Goal: Task Accomplishment & Management: Manage account settings

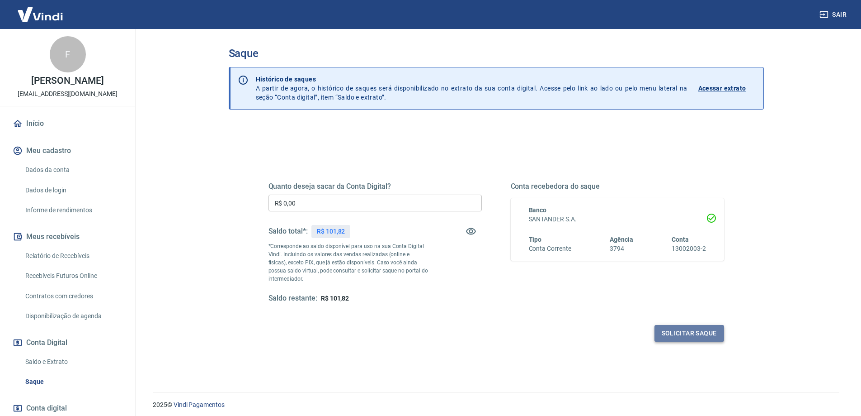
click at [688, 332] on button "Solicitar saque" at bounding box center [690, 333] width 70 height 17
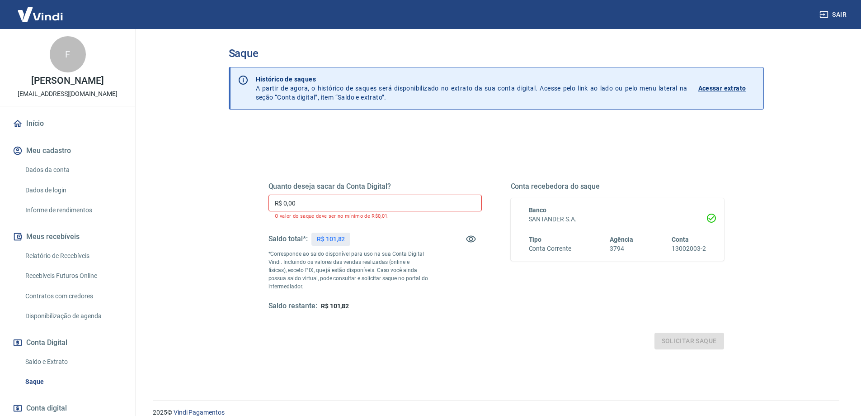
click at [315, 199] on input "R$ 0,00" at bounding box center [375, 202] width 213 height 17
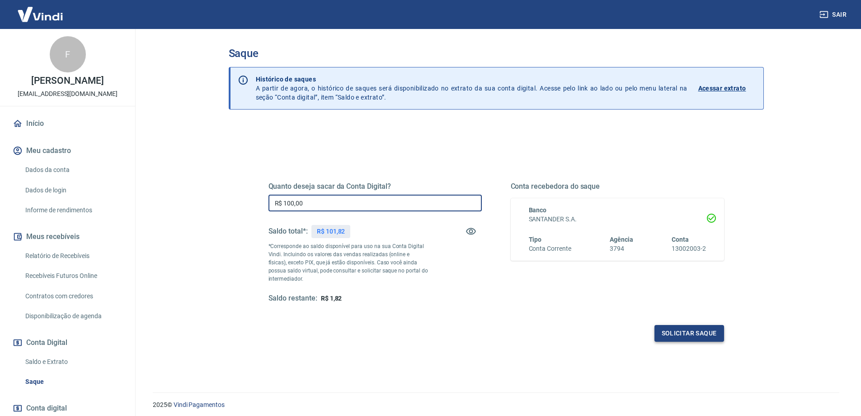
type input "R$ 100,00"
click at [705, 330] on button "Solicitar saque" at bounding box center [690, 333] width 70 height 17
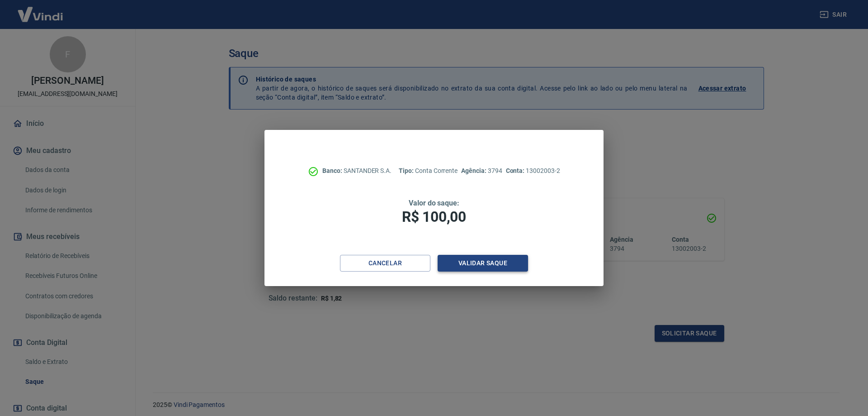
click at [495, 260] on button "Validar saque" at bounding box center [483, 263] width 90 height 17
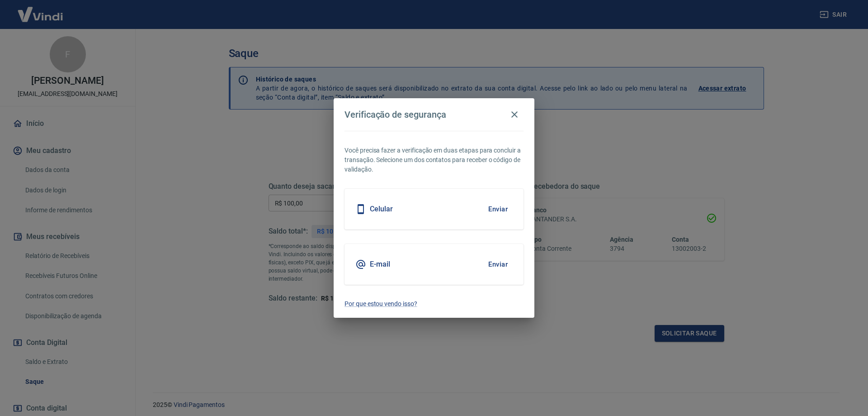
click at [500, 212] on button "Enviar" at bounding box center [497, 208] width 29 height 19
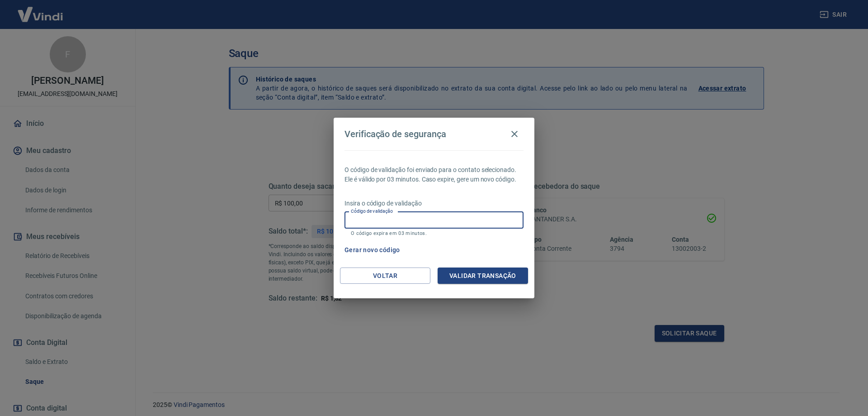
click at [405, 222] on input "Código de validação" at bounding box center [434, 220] width 179 height 17
type input "122173"
click at [472, 276] on button "Validar transação" at bounding box center [483, 275] width 90 height 17
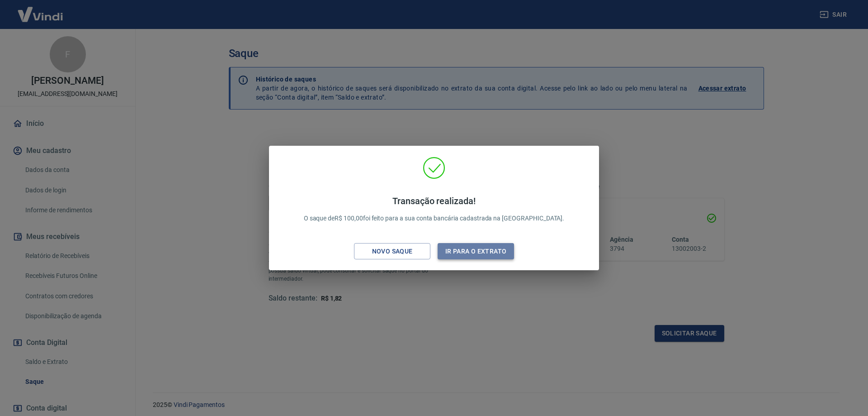
click at [480, 255] on button "Ir para o extrato" at bounding box center [476, 251] width 76 height 17
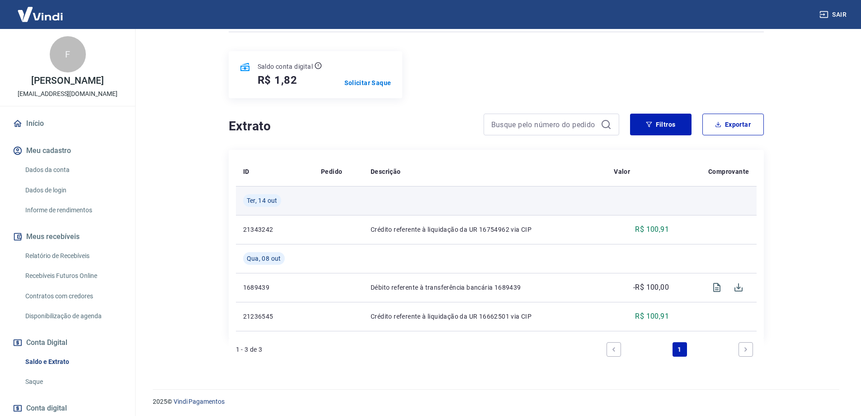
scroll to position [97, 0]
